Goal: Task Accomplishment & Management: Use online tool/utility

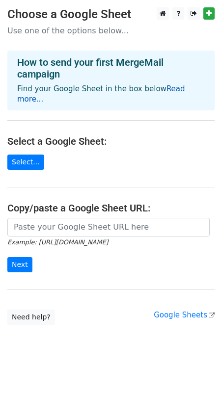
click at [169, 90] on link "Read more..." at bounding box center [101, 93] width 168 height 19
click at [33, 155] on link "Select..." at bounding box center [25, 162] width 37 height 15
click at [34, 155] on link "Select..." at bounding box center [25, 162] width 37 height 15
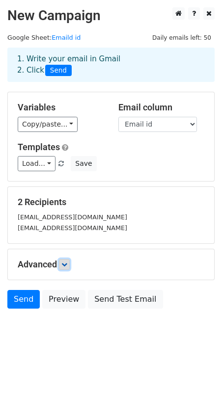
click at [66, 265] on icon at bounding box center [64, 264] width 6 height 6
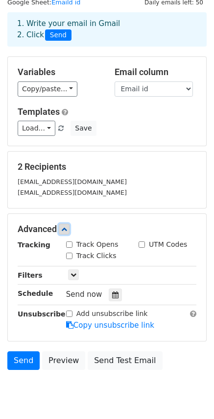
scroll to position [69, 0]
